Goal: Task Accomplishment & Management: Complete application form

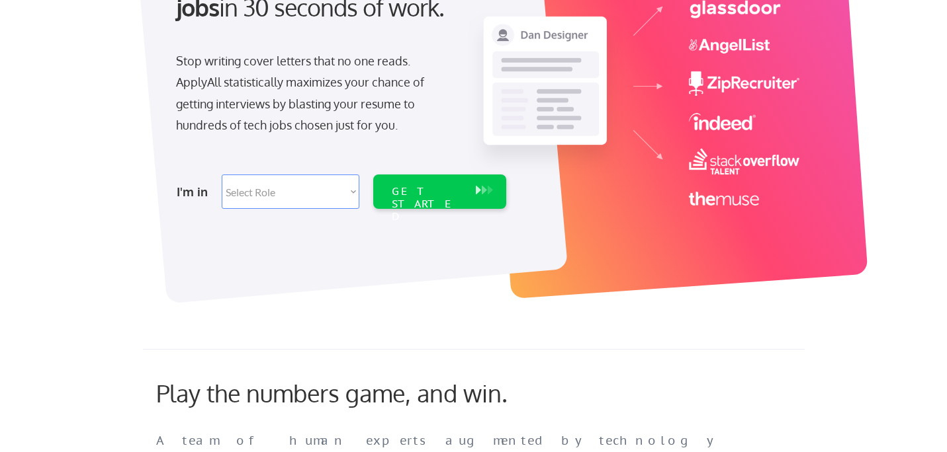
scroll to position [212, 0]
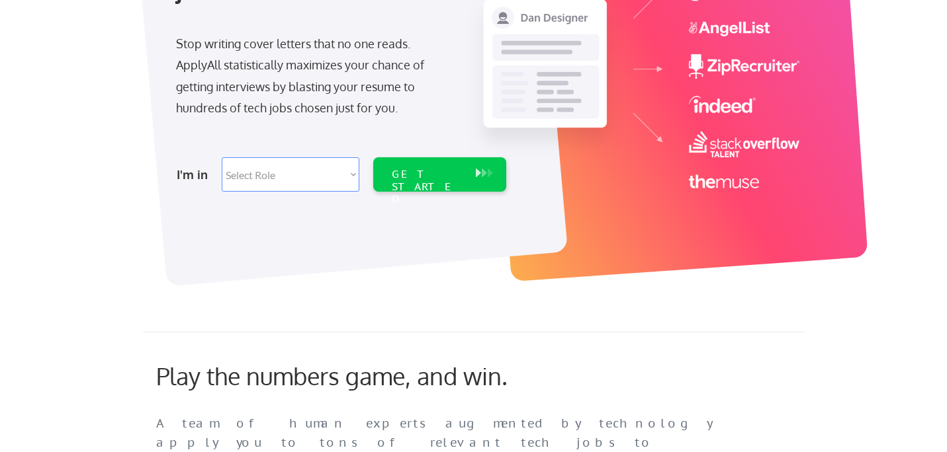
click at [331, 176] on select "Select Role Software Engineering Product Management Customer Success Sales UI/U…" at bounding box center [291, 174] width 138 height 34
select select ""sales0""
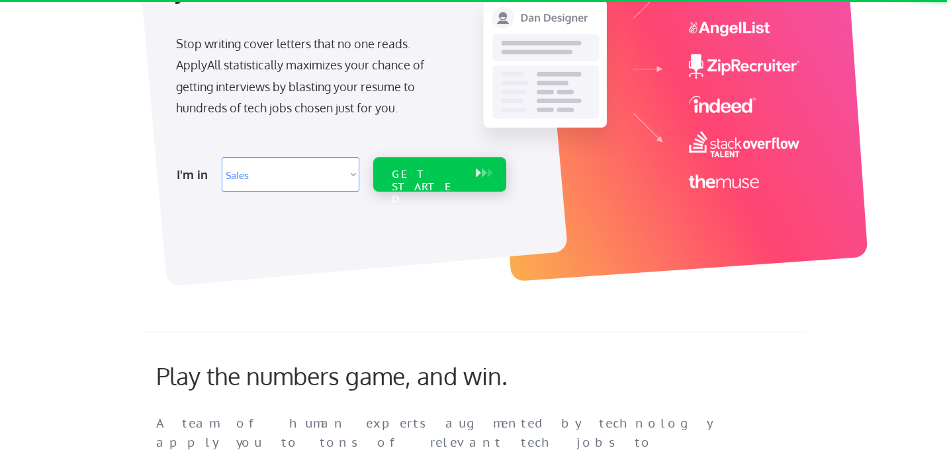
click at [423, 173] on div "GET STARTED" at bounding box center [427, 187] width 71 height 38
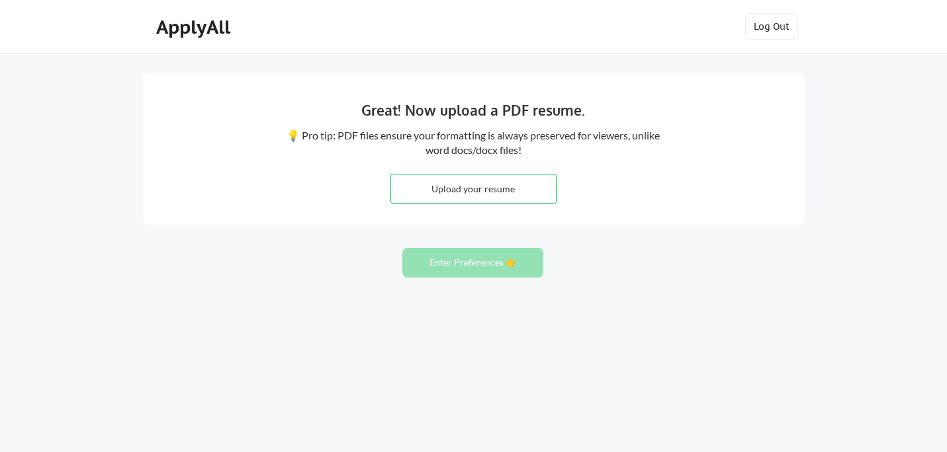
click at [507, 195] on input "file" at bounding box center [473, 189] width 165 height 28
type input "C:\fakepath\Jackie McLemore RESUME.pdf"
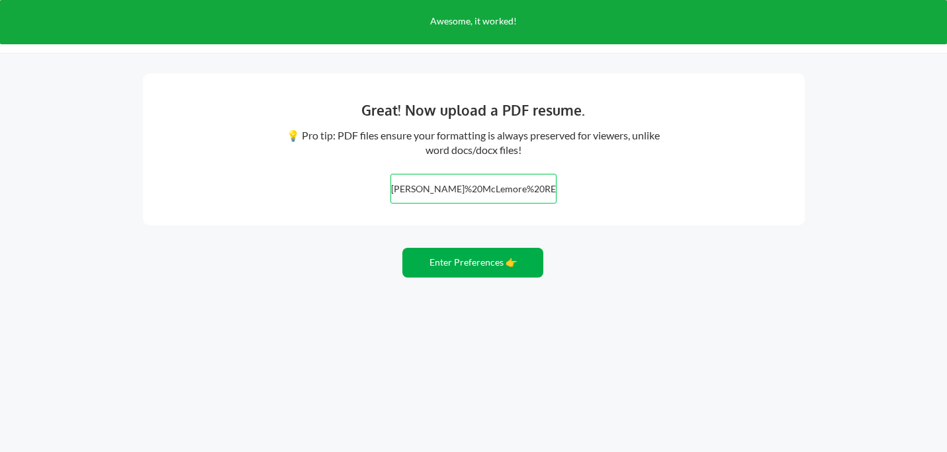
click at [436, 265] on button "Enter Preferences 👉" at bounding box center [472, 263] width 141 height 30
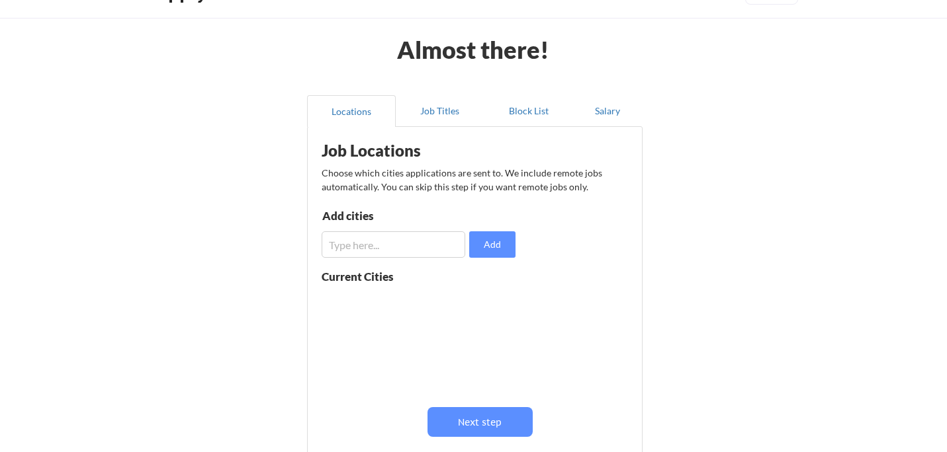
scroll to position [36, 0]
click at [464, 437] on div "Job Locations Choose which cities applications are sent to. We include remote j…" at bounding box center [477, 304] width 326 height 342
click at [470, 423] on button "Next step" at bounding box center [479, 422] width 105 height 30
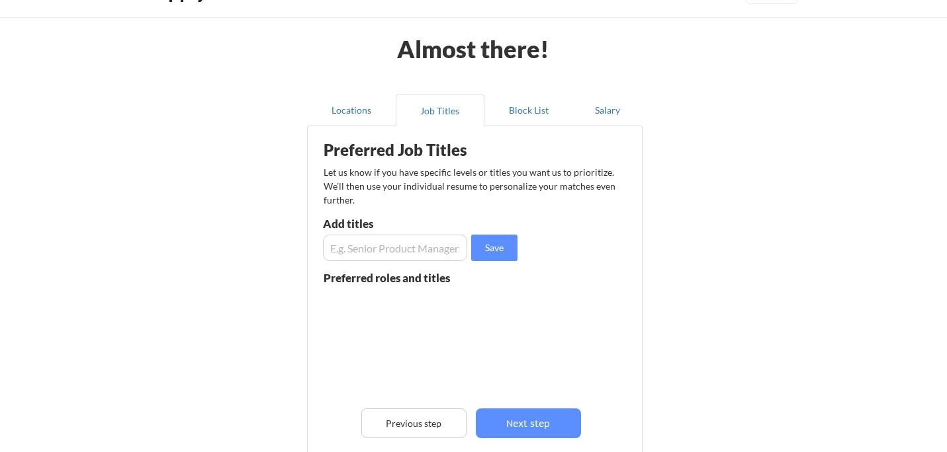
click at [347, 250] on input "input" at bounding box center [395, 248] width 144 height 26
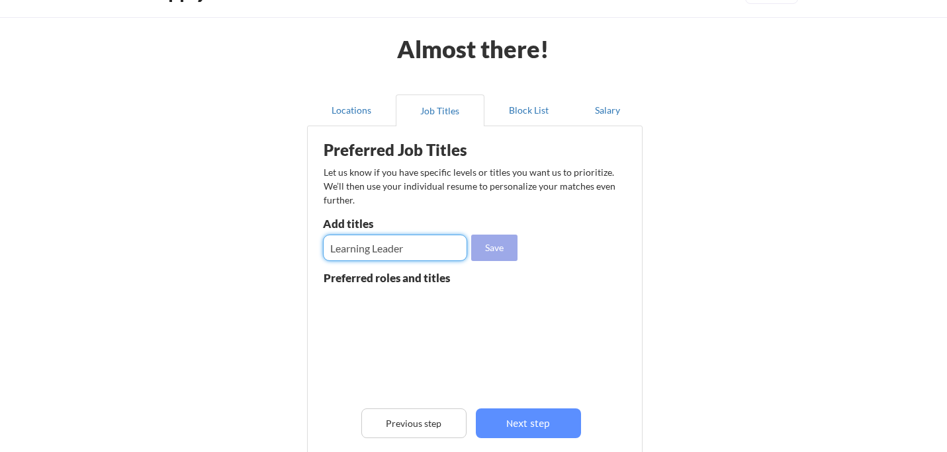
type input "Learning Leader"
click at [504, 246] on button "Save" at bounding box center [494, 248] width 46 height 26
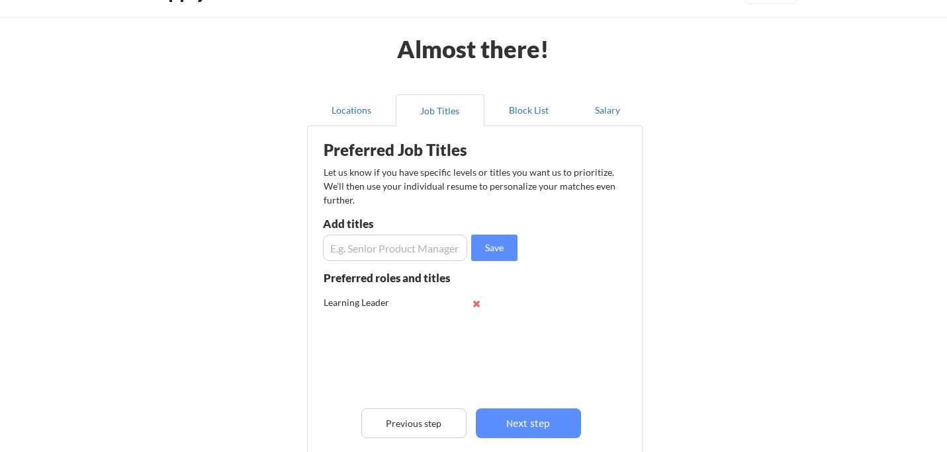
click at [372, 251] on input "input" at bounding box center [395, 248] width 144 height 26
type input "Sr. Manager Enablement"
click at [519, 245] on div "Save" at bounding box center [422, 248] width 198 height 26
click at [495, 246] on button "Save" at bounding box center [494, 248] width 46 height 26
click at [344, 251] on input "input" at bounding box center [395, 248] width 144 height 26
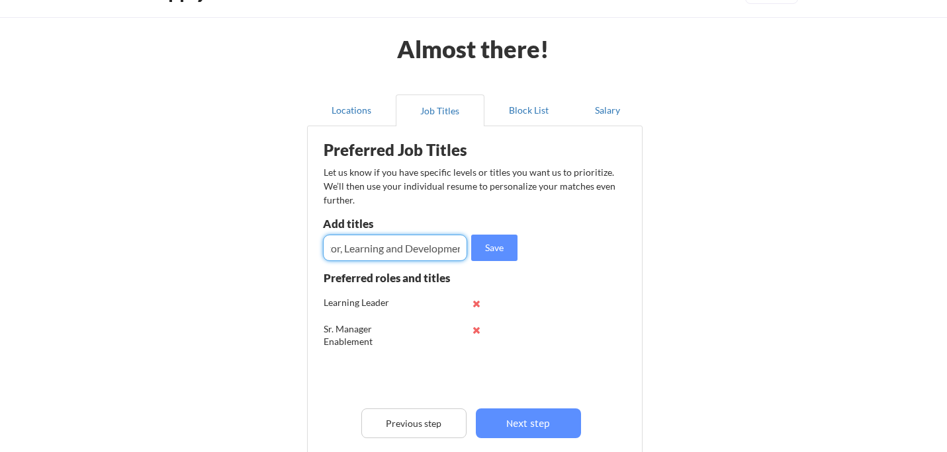
scroll to position [0, 38]
type input "Director, Learning and Development"
click at [504, 250] on button "Save" at bounding box center [494, 248] width 46 height 26
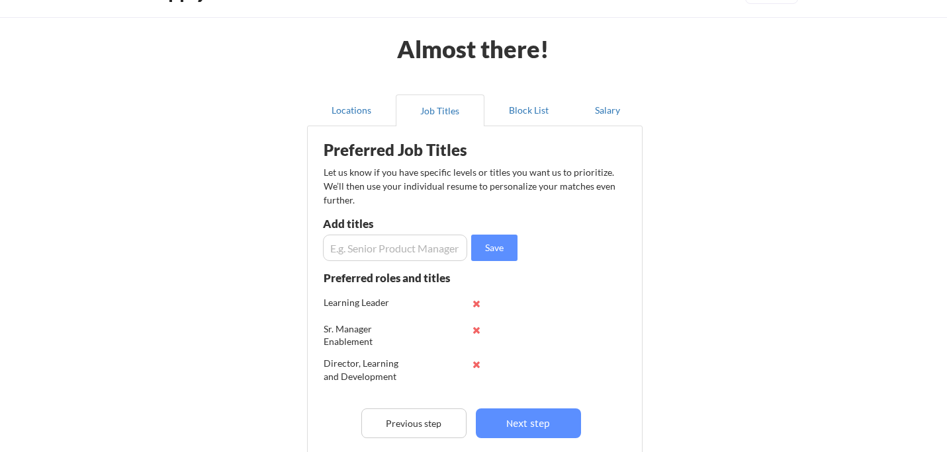
click at [425, 249] on input "input" at bounding box center [395, 248] width 144 height 26
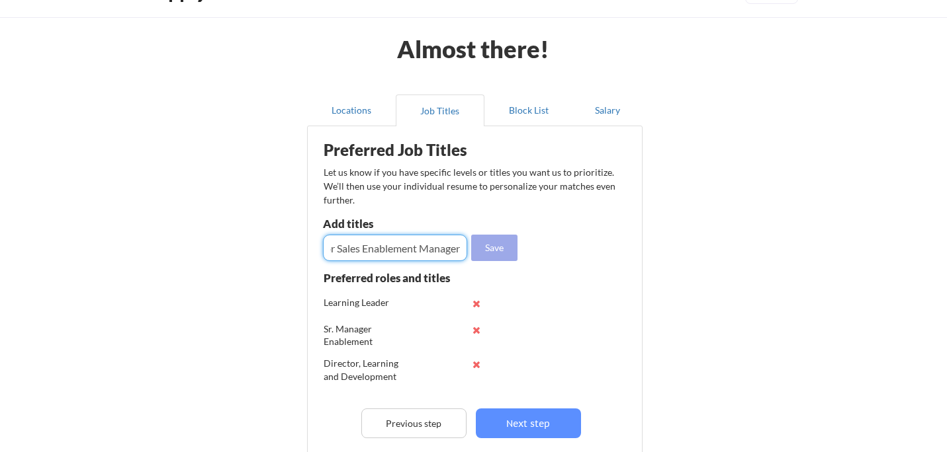
type input "Senior Sales Enablement Manager"
click at [497, 251] on button "Save" at bounding box center [494, 248] width 46 height 26
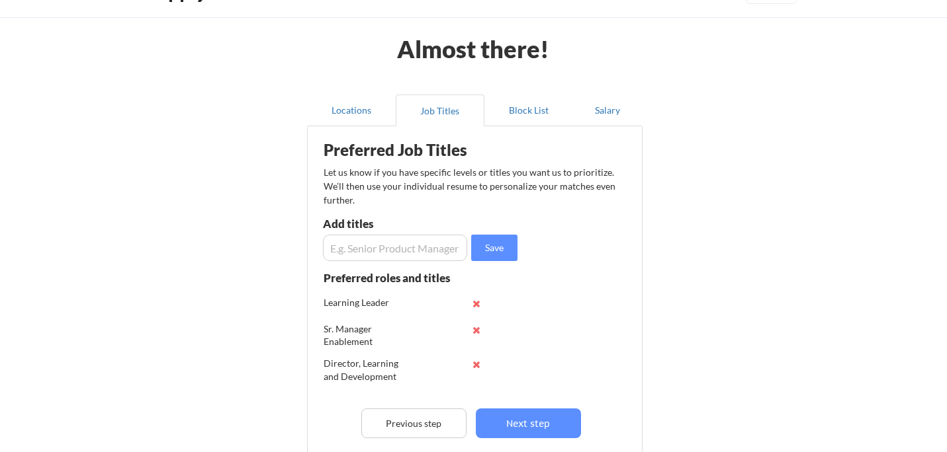
click at [388, 241] on input "input" at bounding box center [395, 248] width 144 height 26
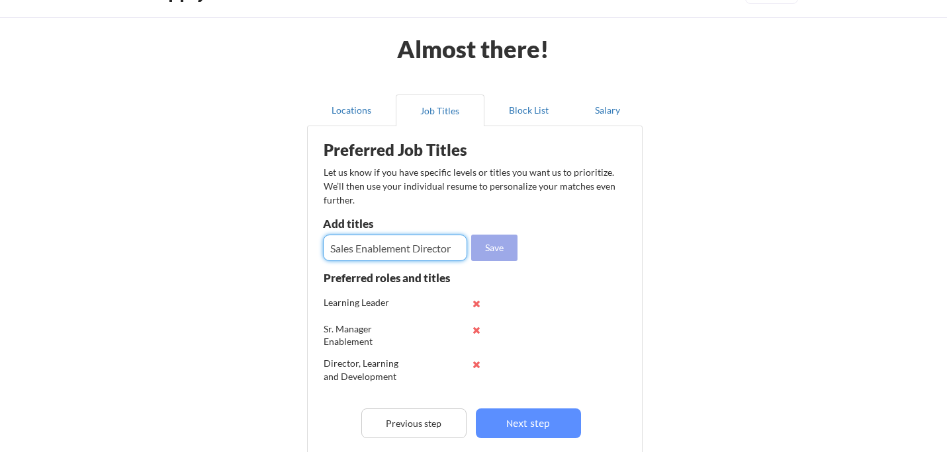
type input "Sales Enablement Director"
click at [494, 247] on button "Save" at bounding box center [494, 248] width 46 height 26
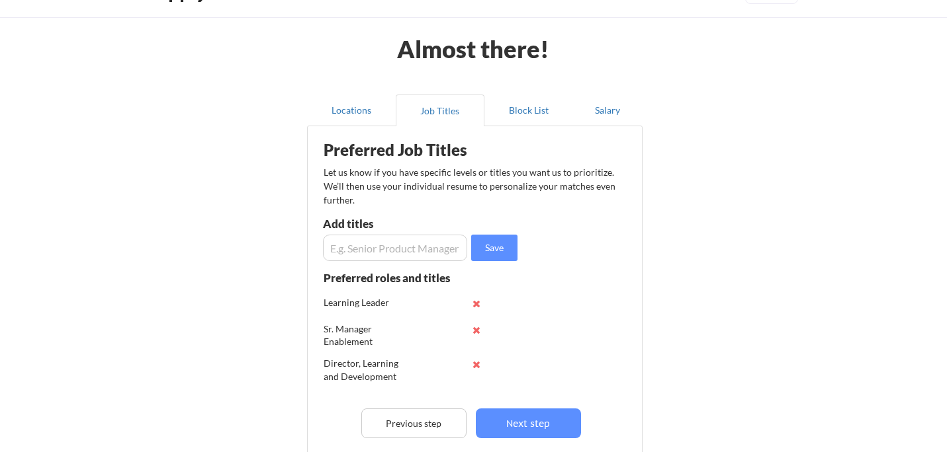
click at [394, 247] on input "input" at bounding box center [395, 248] width 144 height 26
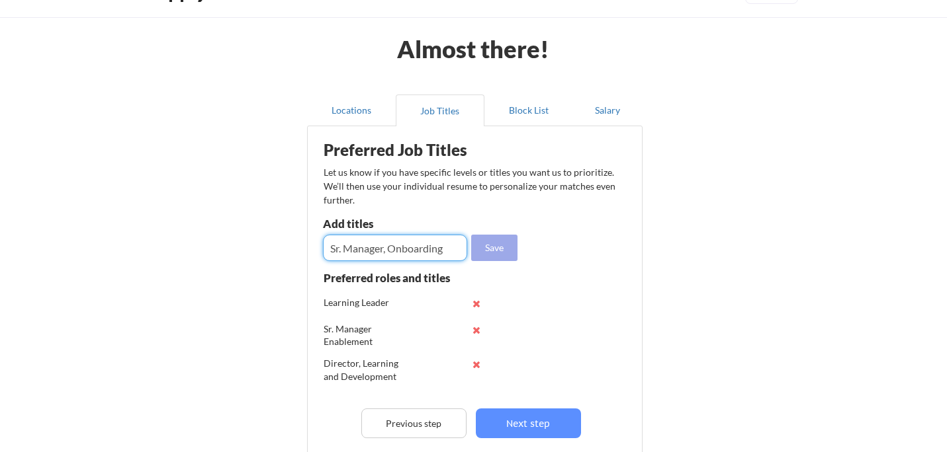
type input "Sr. Manager, Onboarding"
click at [503, 245] on button "Save" at bounding box center [494, 248] width 46 height 26
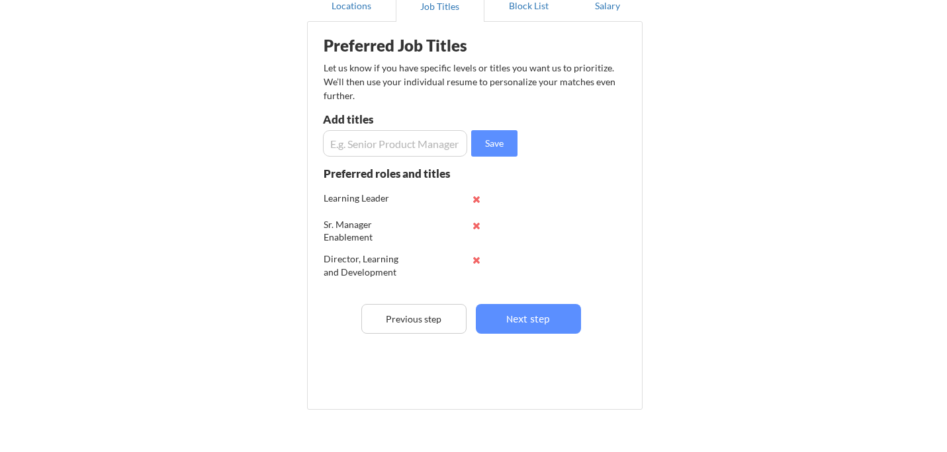
scroll to position [177, 0]
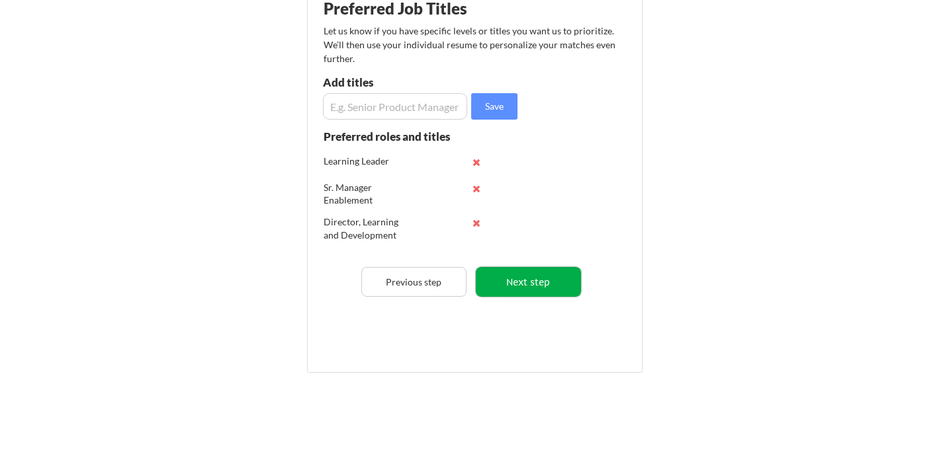
click at [528, 288] on button "Next step" at bounding box center [528, 282] width 105 height 30
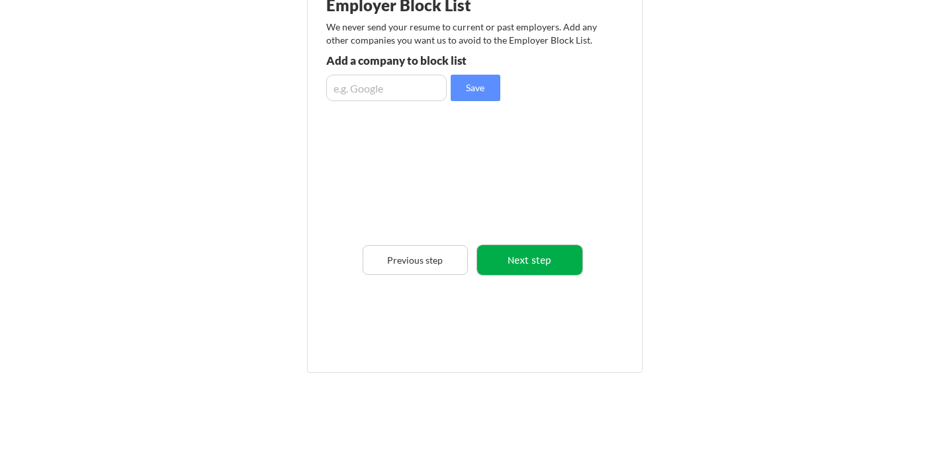
click at [527, 267] on button "Next step" at bounding box center [529, 260] width 105 height 30
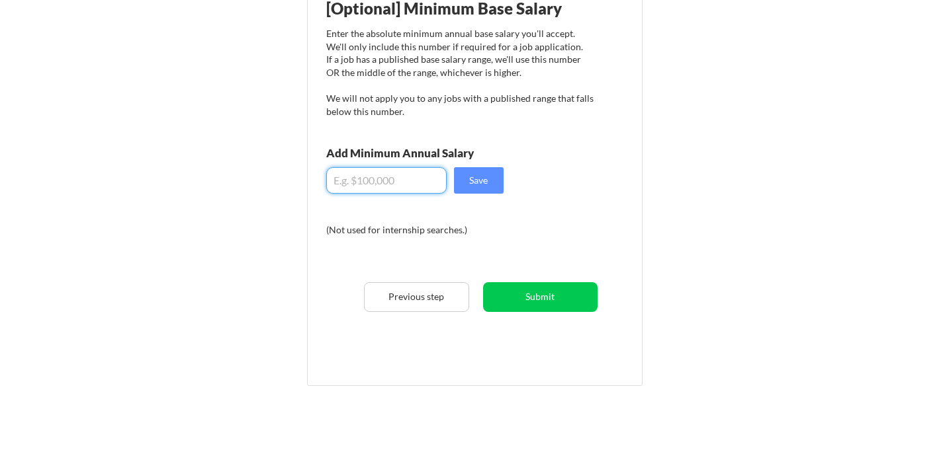
click at [353, 177] on input "input" at bounding box center [386, 180] width 120 height 26
type input "$125.00"
click at [490, 187] on button "Save" at bounding box center [479, 180] width 50 height 26
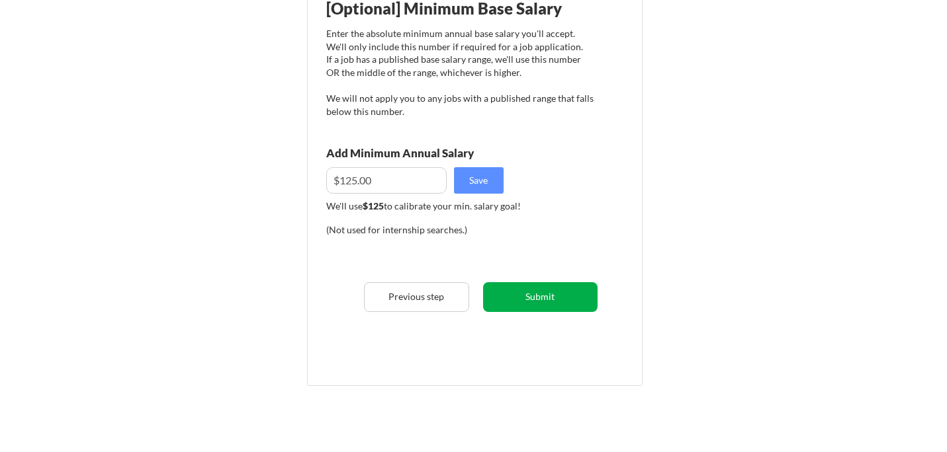
click at [540, 296] on button "Submit" at bounding box center [540, 297] width 114 height 30
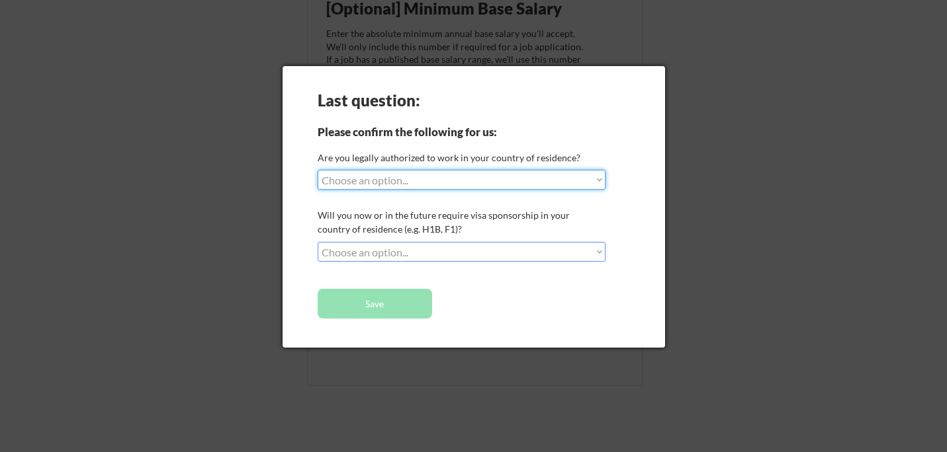
click at [503, 177] on select "Choose an option... Yes, I am a US Citizen Yes, I am a Canadian Citizen Yes, I …" at bounding box center [462, 180] width 288 height 20
select select ""yes__i_am_a_us_citizen""
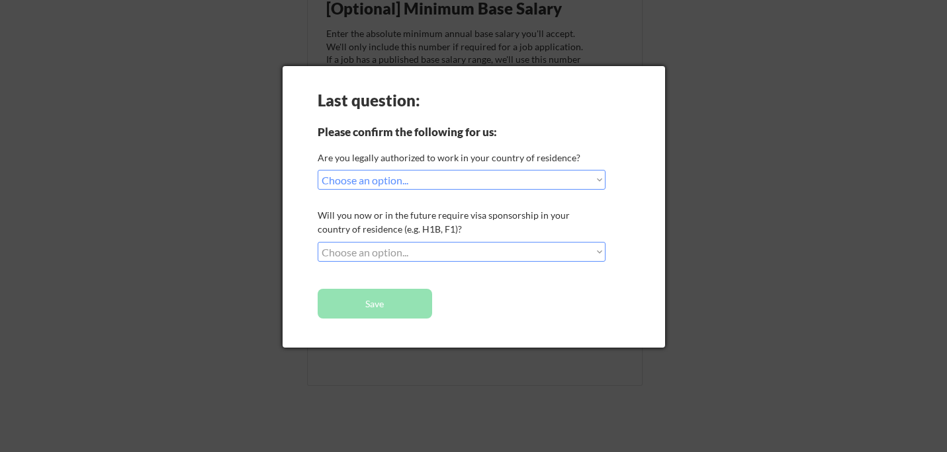
click at [429, 252] on select "Choose an option... No, I will not need sponsorship Yes, I will need sponsorship" at bounding box center [462, 252] width 288 height 20
select select ""no__i_will_not_need_sponsorship""
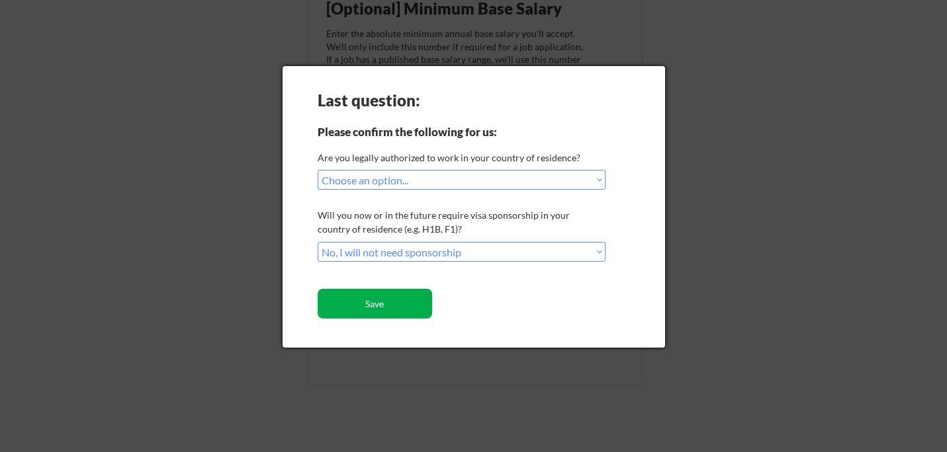
click at [392, 312] on button "Save" at bounding box center [375, 304] width 114 height 30
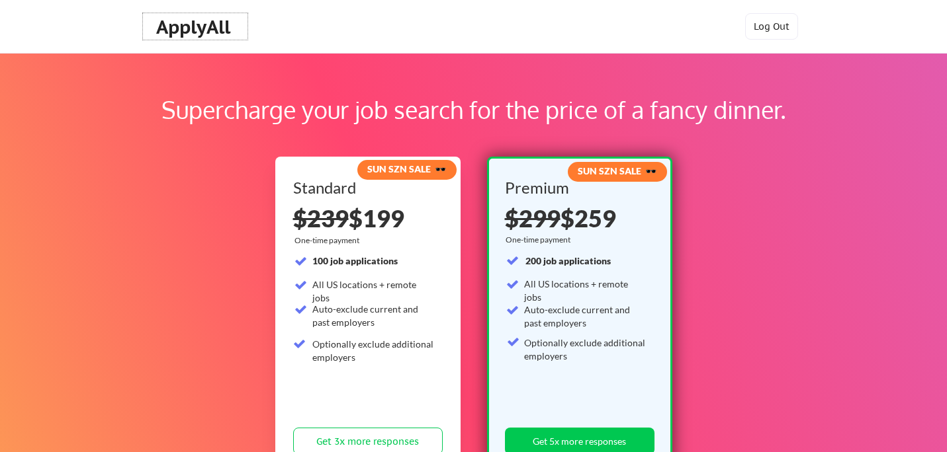
click at [208, 28] on div "ApplyAll" at bounding box center [195, 27] width 78 height 22
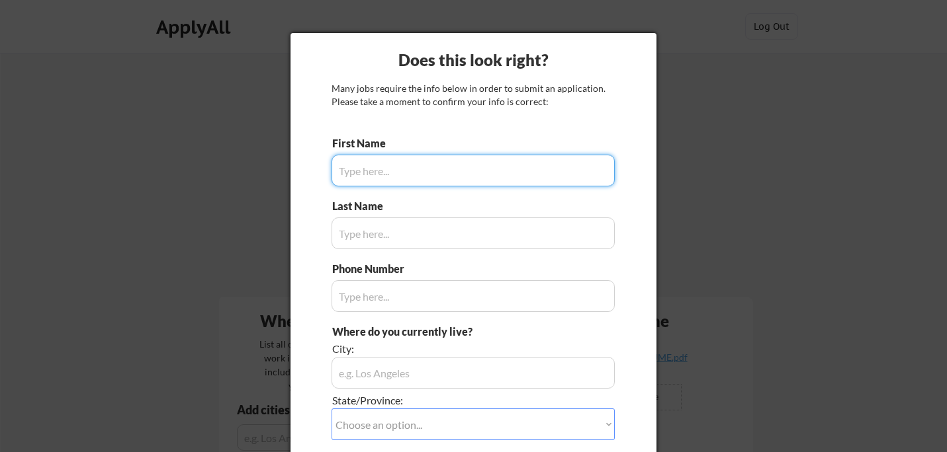
click at [369, 175] on input "input" at bounding box center [472, 171] width 283 height 32
type input "[PERSON_NAME]"
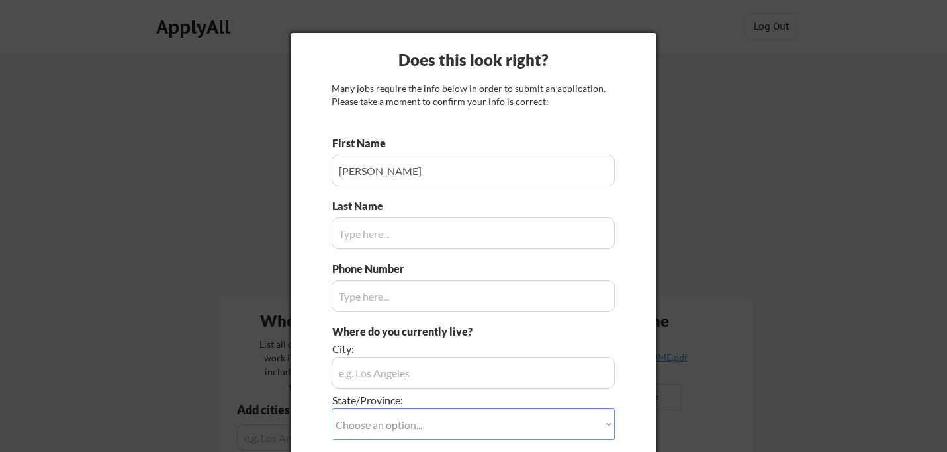
click at [346, 236] on input "input" at bounding box center [472, 234] width 283 height 32
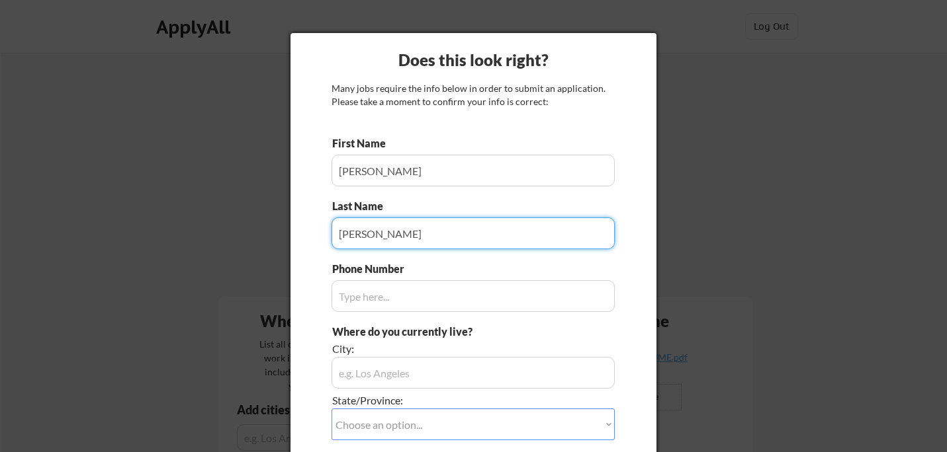
type input "[PERSON_NAME]"
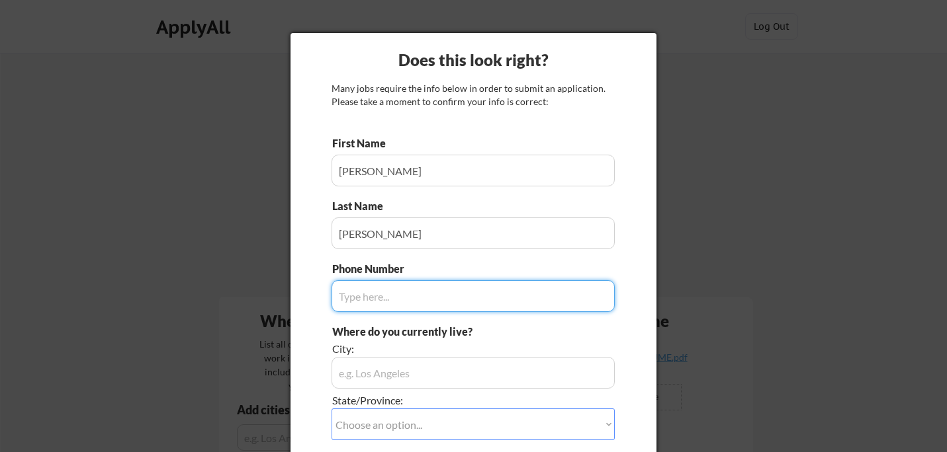
click at [354, 296] on input "input" at bounding box center [472, 296] width 283 height 32
type input "[PHONE_NUMBER]"
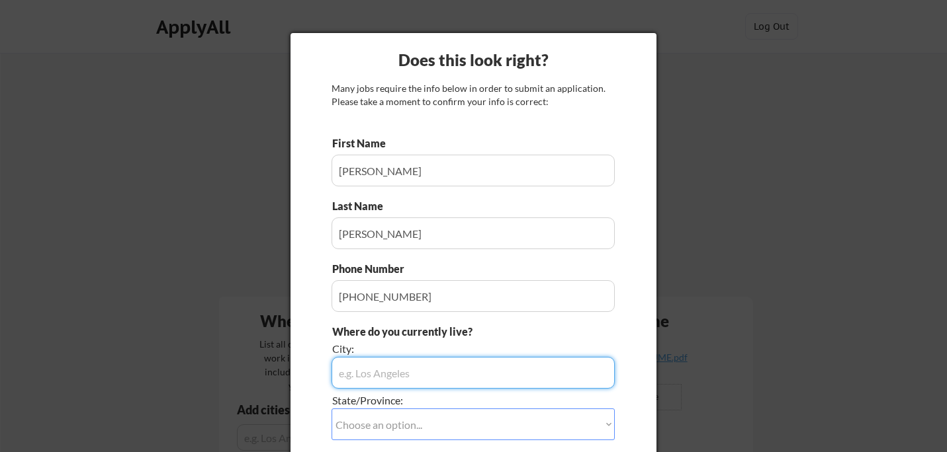
click at [359, 376] on input "input" at bounding box center [472, 373] width 283 height 32
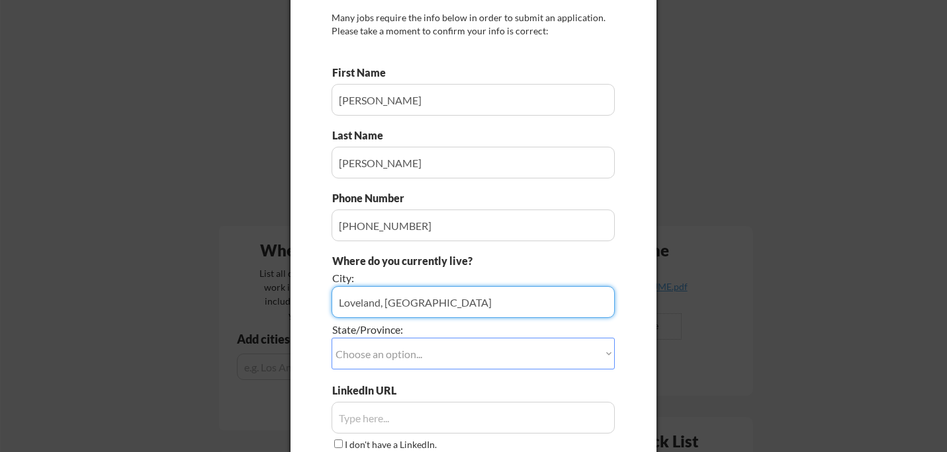
scroll to position [74, 0]
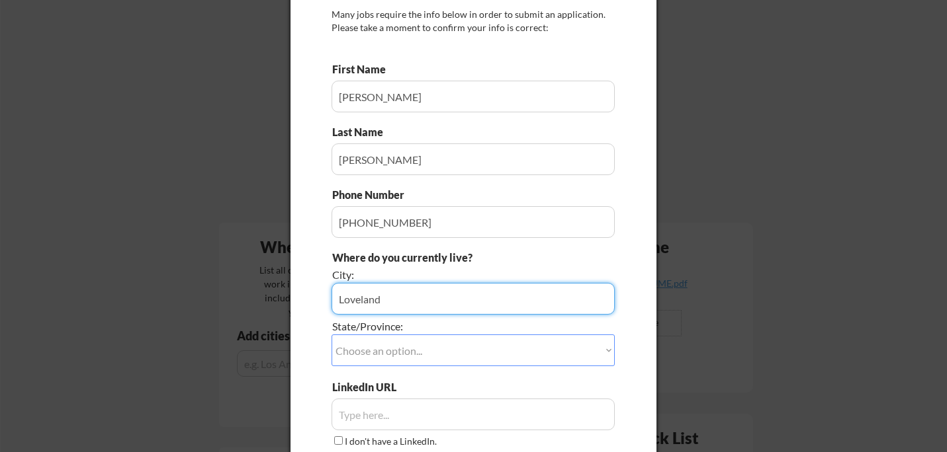
type input "Loveland"
click at [372, 345] on select "Choose an option... Other/Not Applicable [US_STATE] [US_STATE] [GEOGRAPHIC_DATA…" at bounding box center [472, 351] width 283 height 32
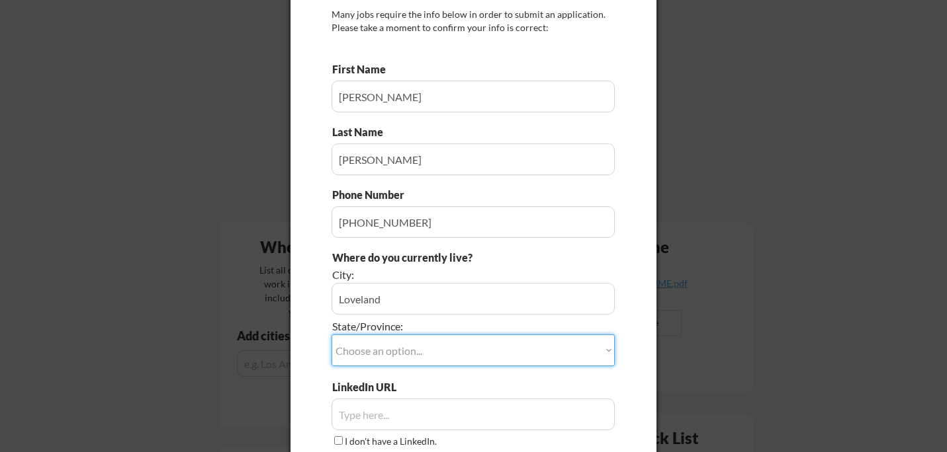
select select ""[US_STATE]""
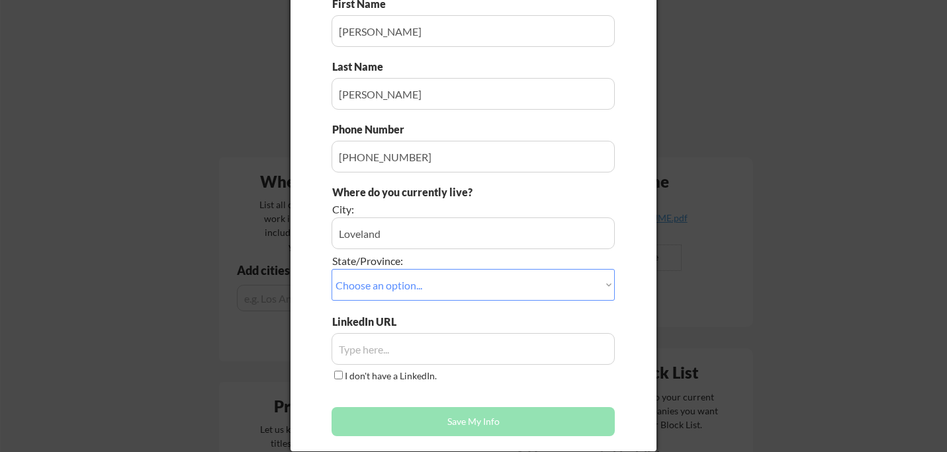
scroll to position [142, 0]
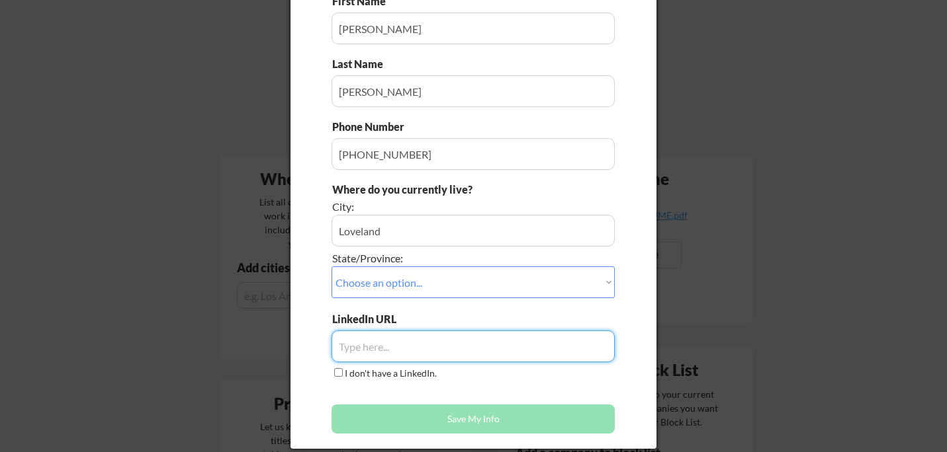
click at [420, 347] on input "input" at bounding box center [472, 347] width 283 height 32
click at [360, 349] on input "input" at bounding box center [472, 347] width 283 height 32
paste input "https://www.linkedin.com/in/learning-leader-jackiemclemore/"
type input "https://www.linkedin.com/in/learning-leader-jackiemclemore/"
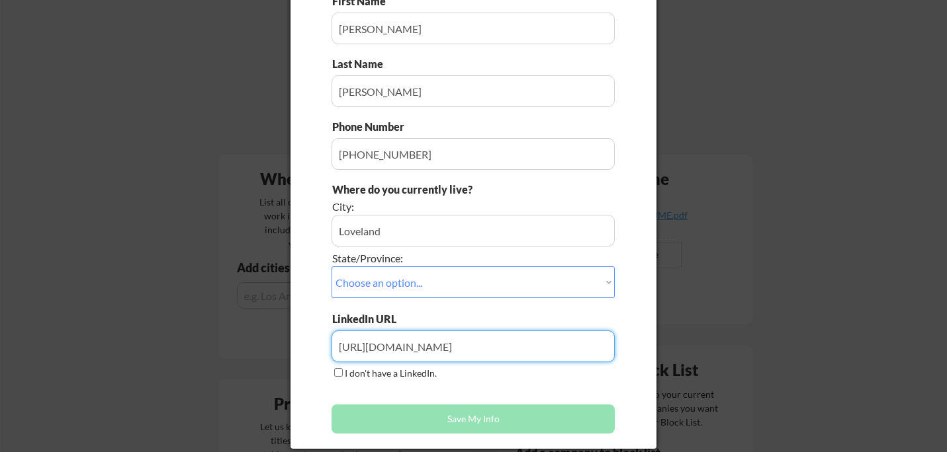
scroll to position [0, 0]
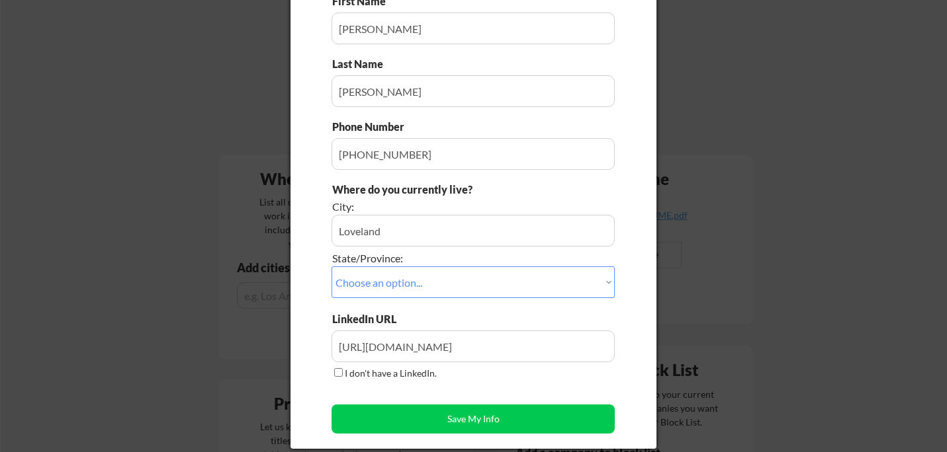
click at [462, 391] on div "First Name Last Name Phone Number Where do you currently live? City: State/Prov…" at bounding box center [472, 217] width 283 height 447
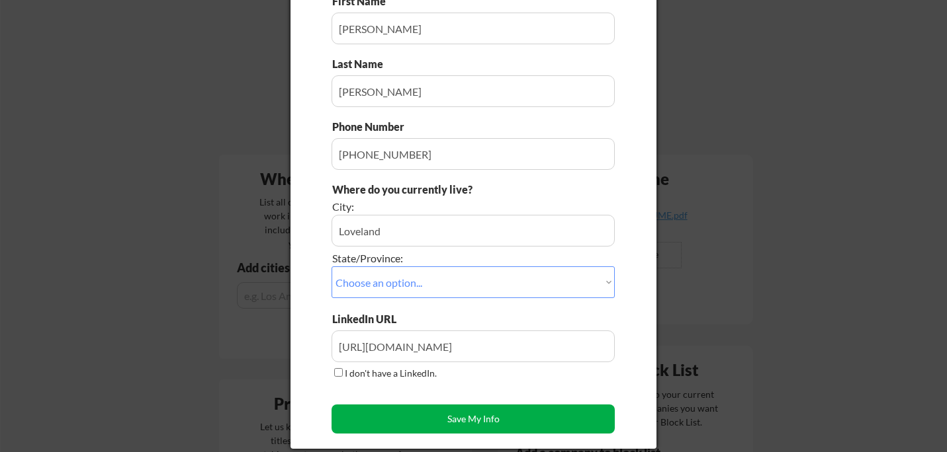
click at [467, 423] on button "Save My Info" at bounding box center [472, 419] width 283 height 29
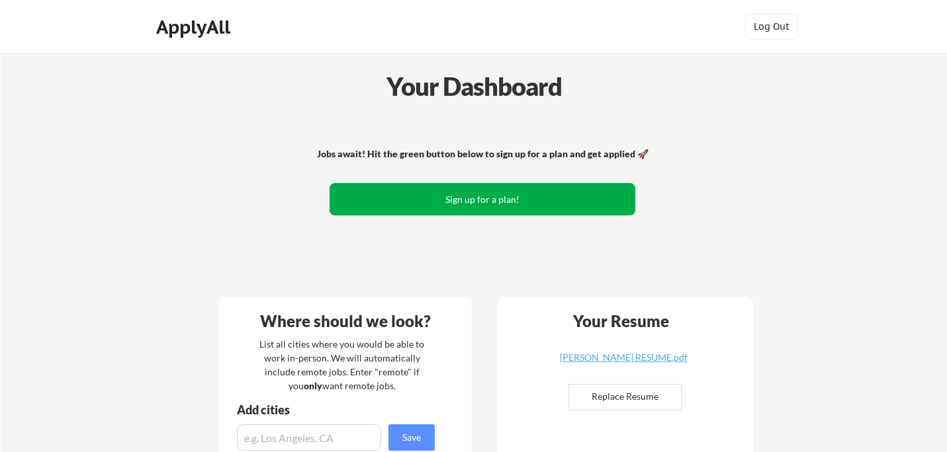
click at [501, 202] on button "Sign up for a plan!" at bounding box center [482, 199] width 306 height 32
